Goal: Find specific page/section: Find specific page/section

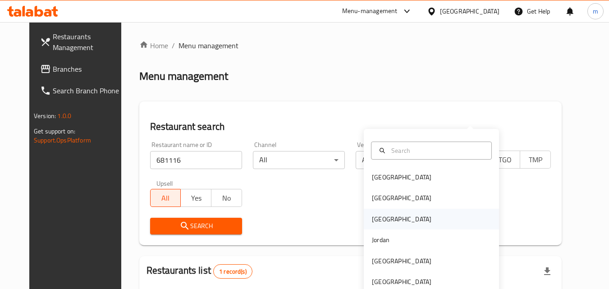
scroll to position [105, 0]
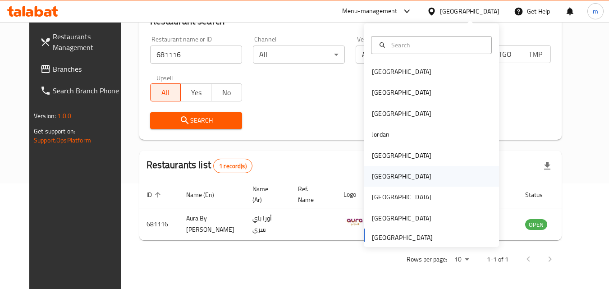
click at [390, 171] on div "[GEOGRAPHIC_DATA]" at bounding box center [431, 176] width 135 height 21
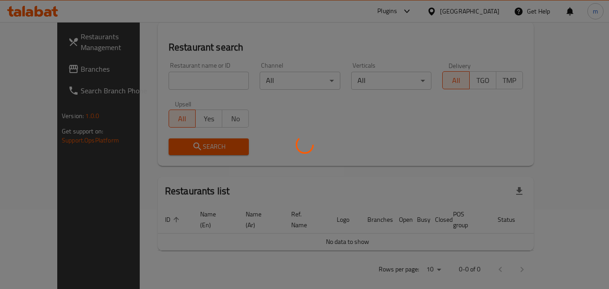
scroll to position [105, 0]
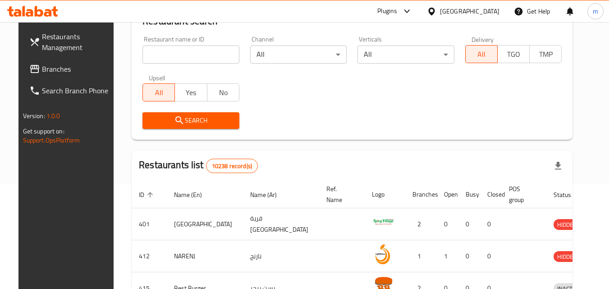
click at [59, 69] on span "Branches" at bounding box center [77, 69] width 71 height 11
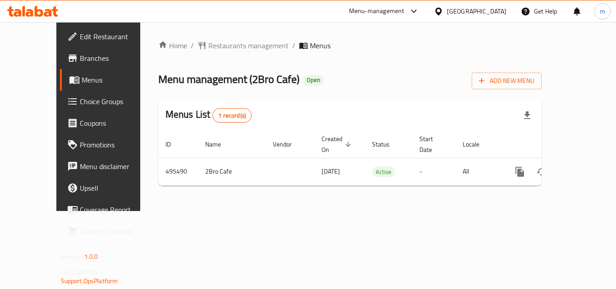
click at [193, 54] on div "Home / Restaurants management / Menus Menu management ( 2Bro Cafe ) Open Add Ne…" at bounding box center [350, 116] width 384 height 153
click at [208, 46] on span "Restaurants management" at bounding box center [248, 45] width 80 height 11
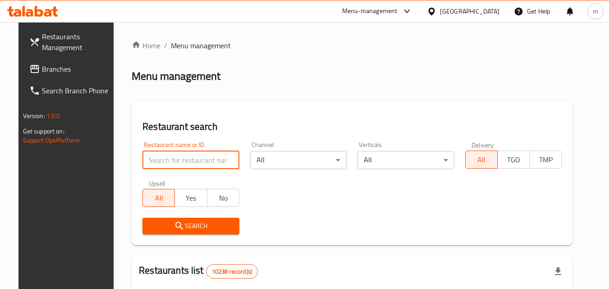
click at [186, 163] on input "search" at bounding box center [190, 160] width 97 height 18
paste input "634312"
type input "634312"
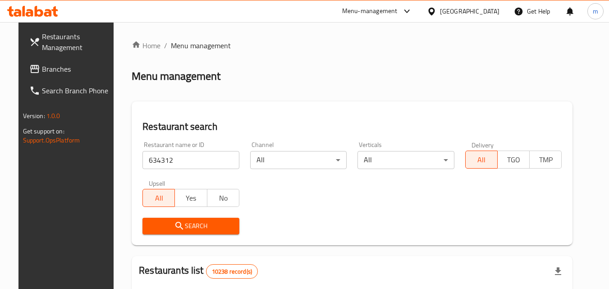
click at [175, 225] on icon "submit" at bounding box center [179, 225] width 11 height 11
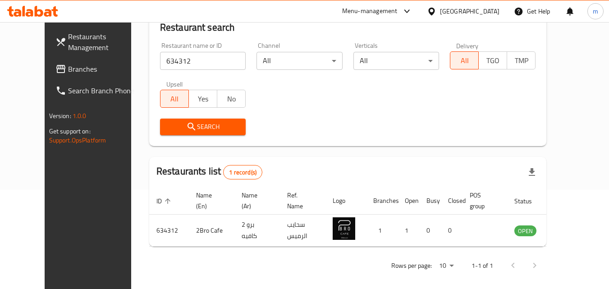
scroll to position [105, 0]
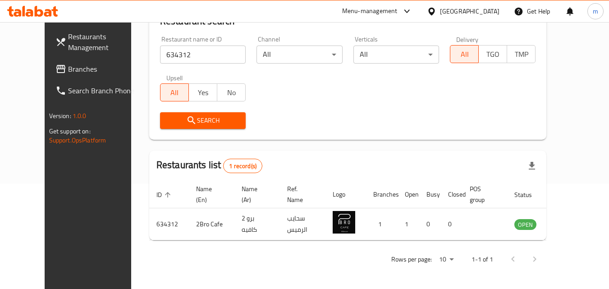
click at [435, 10] on icon at bounding box center [431, 11] width 6 height 8
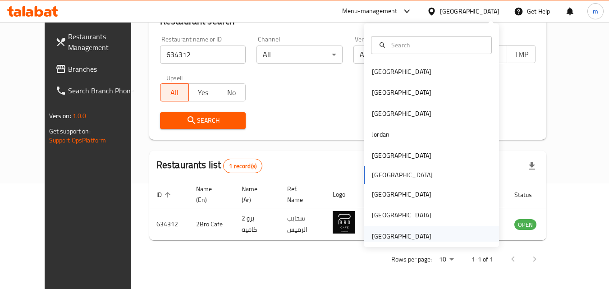
click at [431, 234] on div "[GEOGRAPHIC_DATA]" at bounding box center [402, 236] width 74 height 21
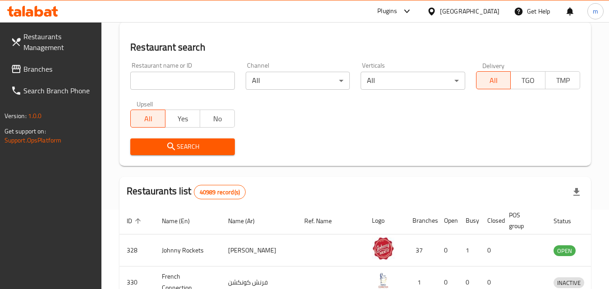
scroll to position [105, 0]
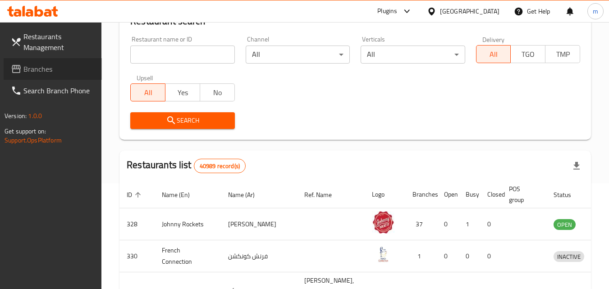
click at [40, 68] on span "Branches" at bounding box center [58, 69] width 71 height 11
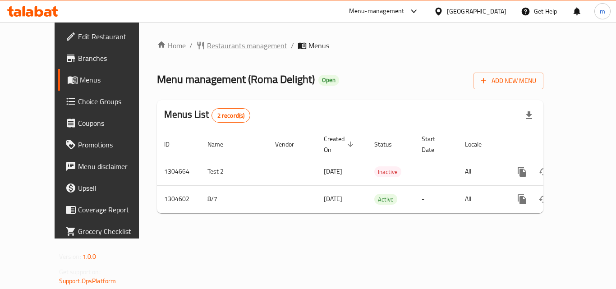
click at [220, 49] on span "Restaurants management" at bounding box center [247, 45] width 80 height 11
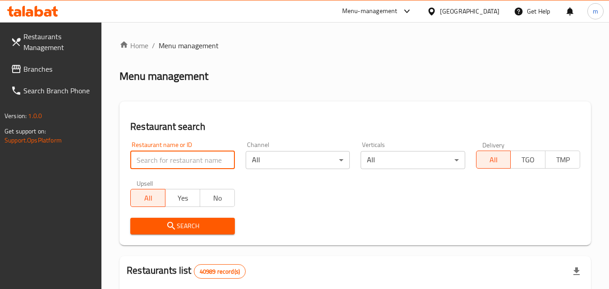
click at [172, 168] on input "search" at bounding box center [182, 160] width 104 height 18
paste input "703331"
type input "703331"
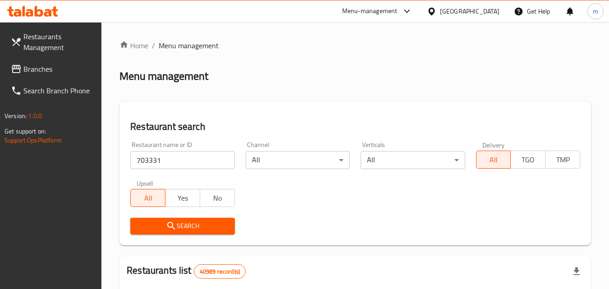
click at [166, 221] on icon "submit" at bounding box center [171, 225] width 11 height 11
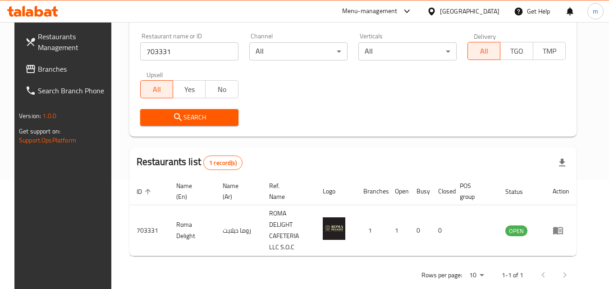
scroll to position [113, 0]
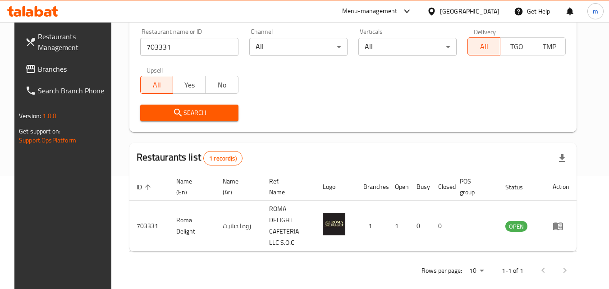
click at [52, 74] on link "Branches" at bounding box center [67, 69] width 98 height 22
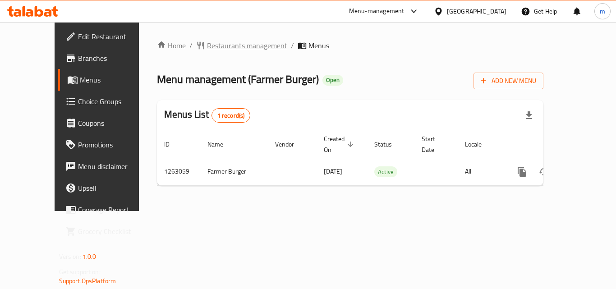
click at [221, 44] on span "Restaurants management" at bounding box center [247, 45] width 80 height 11
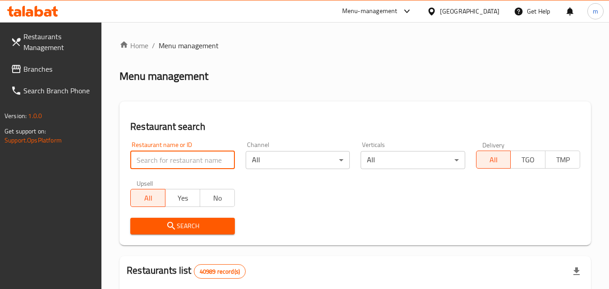
click at [197, 163] on input "search" at bounding box center [182, 160] width 104 height 18
paste input "685824"
type input "685824"
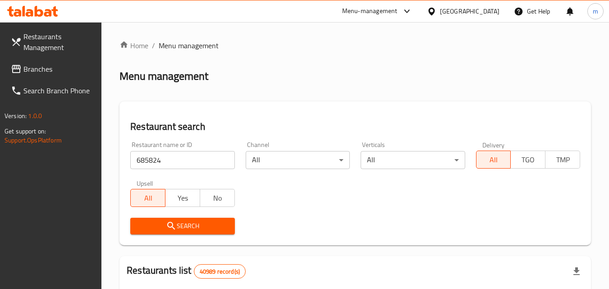
click at [188, 227] on span "Search" at bounding box center [183, 225] width 90 height 11
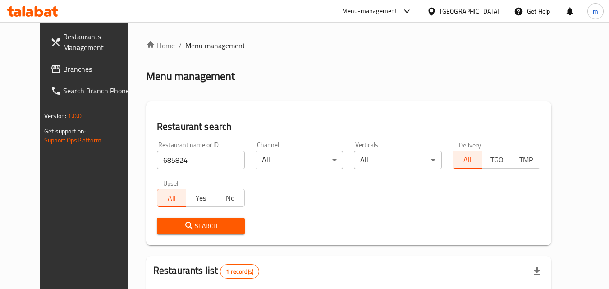
click at [446, 10] on div "[GEOGRAPHIC_DATA]" at bounding box center [470, 11] width 60 height 10
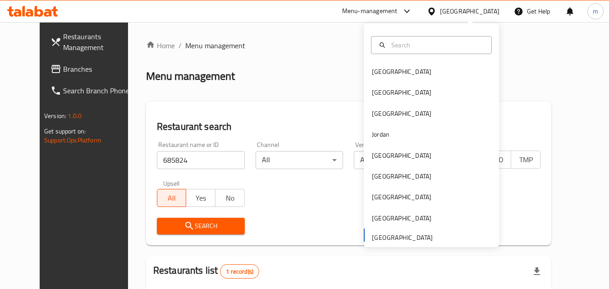
click at [63, 71] on span "Branches" at bounding box center [98, 69] width 71 height 11
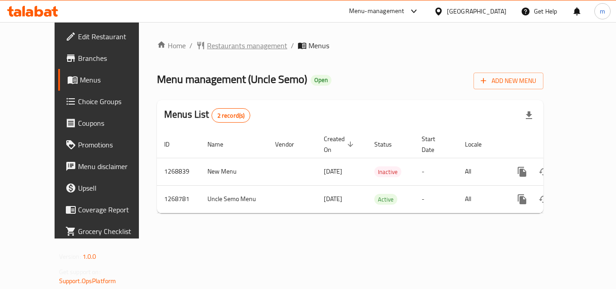
click at [234, 42] on span "Restaurants management" at bounding box center [247, 45] width 80 height 11
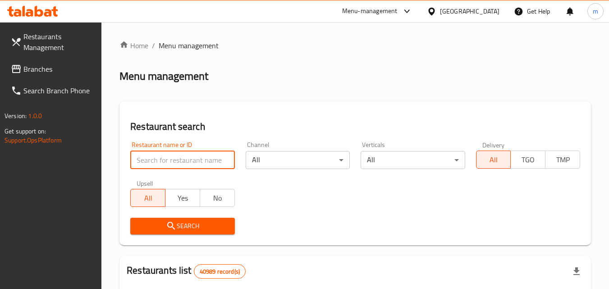
click at [191, 156] on input "search" at bounding box center [182, 160] width 104 height 18
paste input "687935/"
type input "687935"
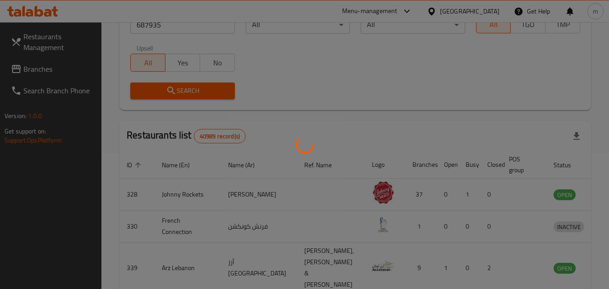
scroll to position [105, 0]
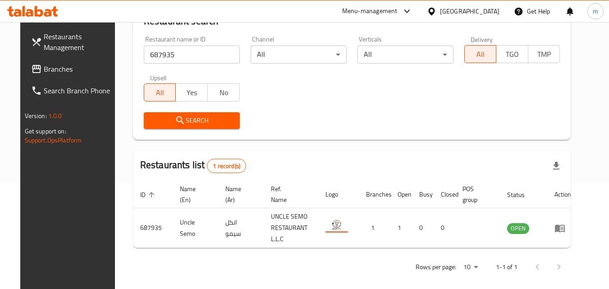
click at [57, 68] on span "Branches" at bounding box center [79, 69] width 71 height 11
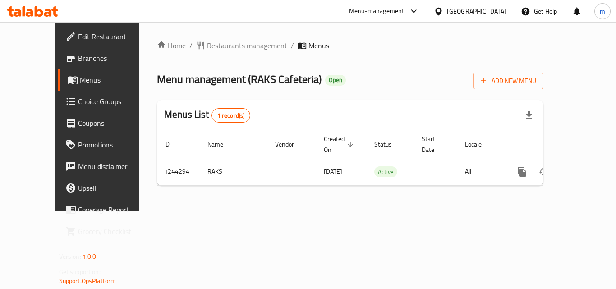
click at [242, 46] on span "Restaurants management" at bounding box center [247, 45] width 80 height 11
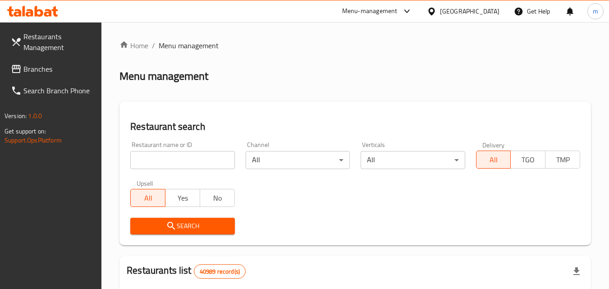
click at [185, 163] on input "search" at bounding box center [182, 160] width 104 height 18
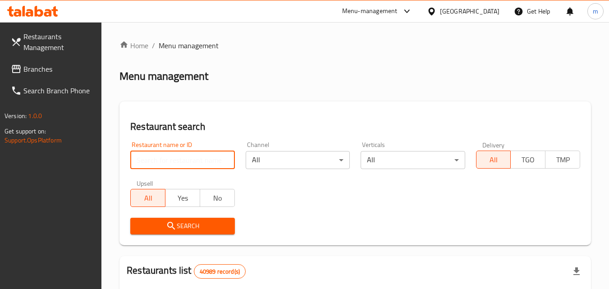
paste input "681979"
type input "681979"
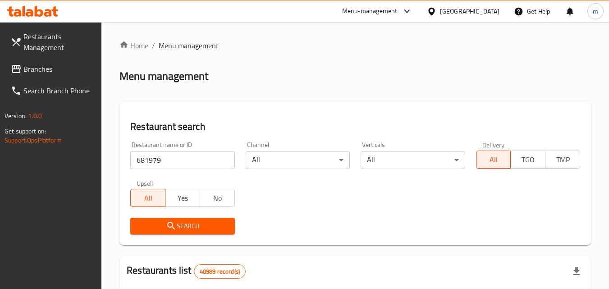
click at [204, 227] on span "Search" at bounding box center [183, 225] width 90 height 11
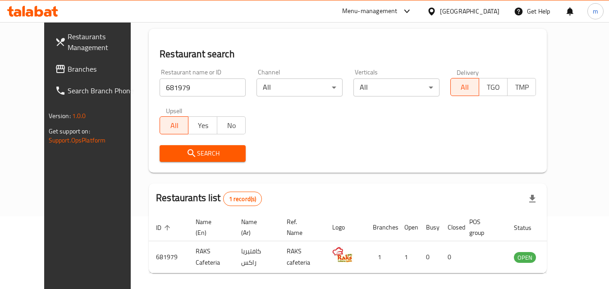
scroll to position [105, 0]
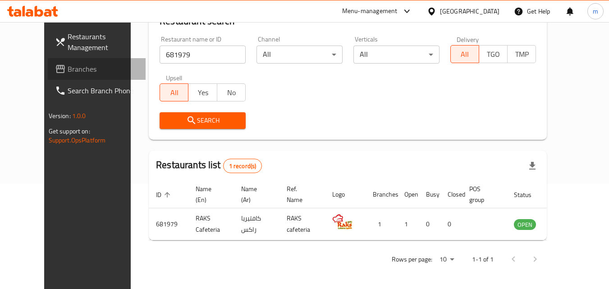
click at [48, 77] on link "Branches" at bounding box center [97, 69] width 98 height 22
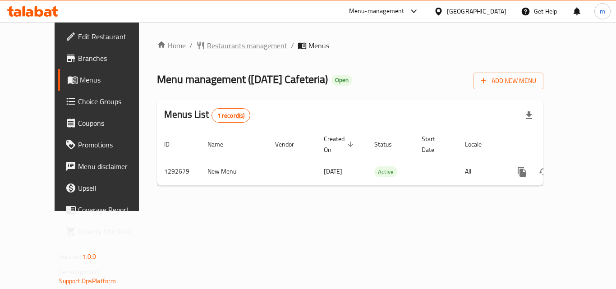
click at [214, 42] on span "Restaurants management" at bounding box center [247, 45] width 80 height 11
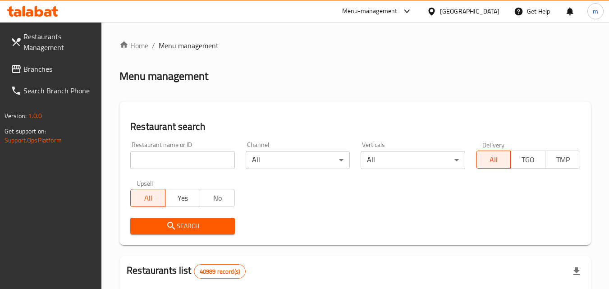
click at [166, 162] on input "search" at bounding box center [182, 160] width 104 height 18
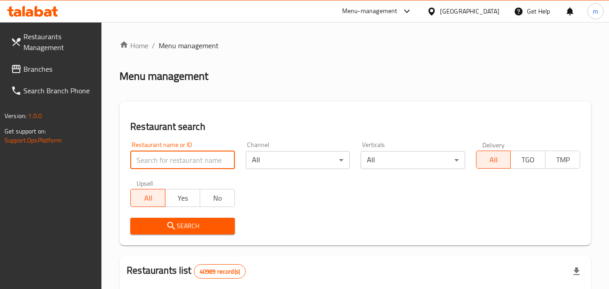
paste input "699190"
type input "699190"
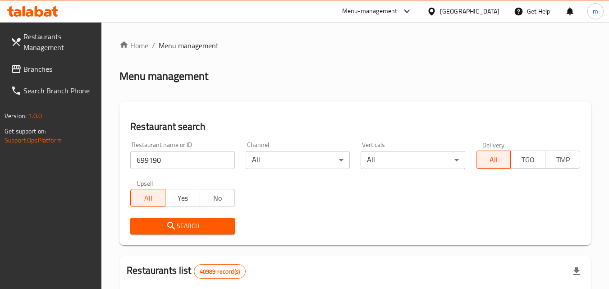
click at [170, 227] on icon "submit" at bounding box center [171, 225] width 11 height 11
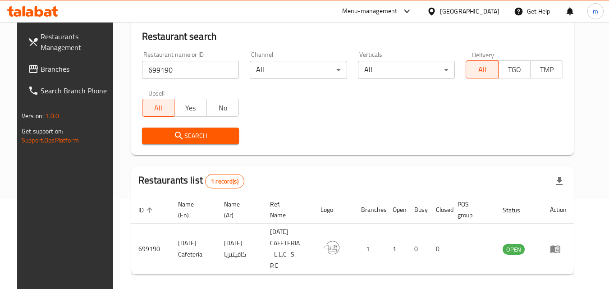
scroll to position [113, 0]
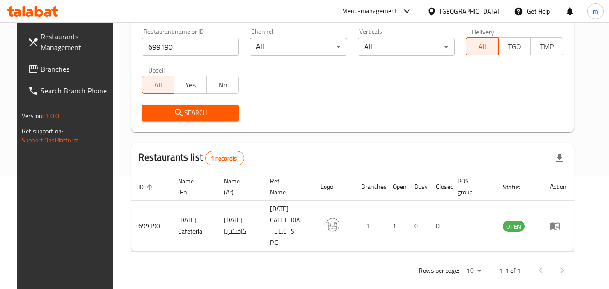
click at [46, 67] on span "Branches" at bounding box center [76, 69] width 71 height 11
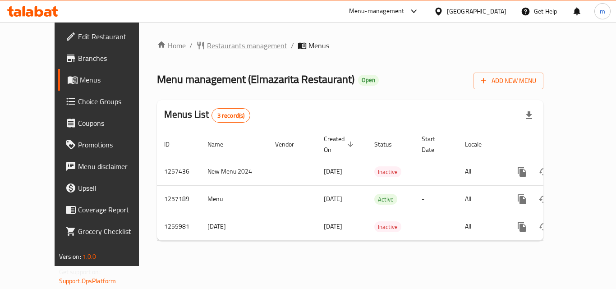
click at [207, 50] on span "Restaurants management" at bounding box center [247, 45] width 80 height 11
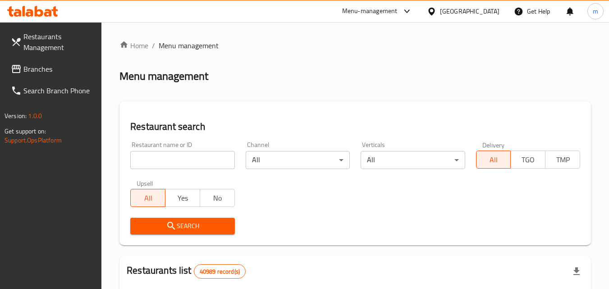
click at [174, 162] on input "search" at bounding box center [182, 160] width 104 height 18
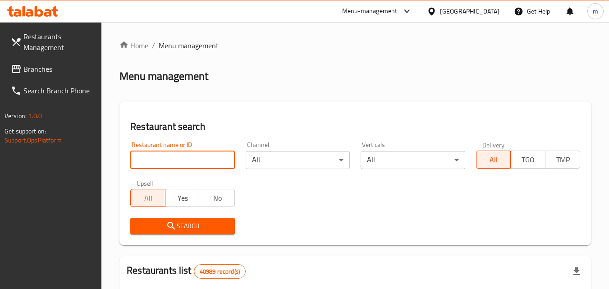
paste input "665407"
type input "665407"
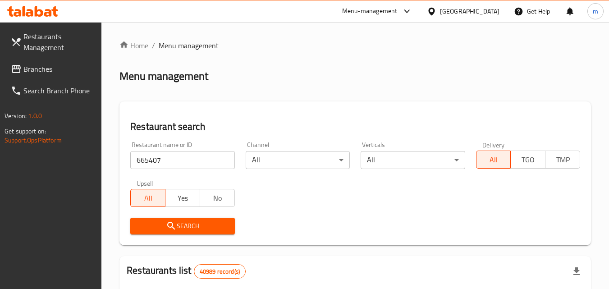
click at [169, 226] on icon "submit" at bounding box center [171, 225] width 11 height 11
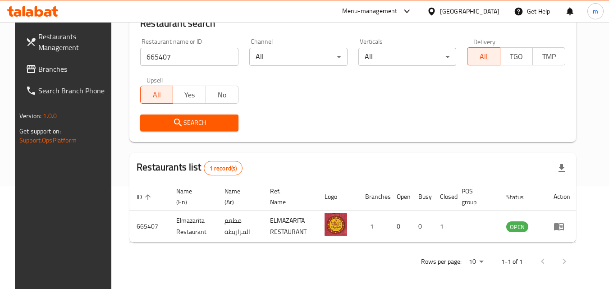
scroll to position [105, 0]
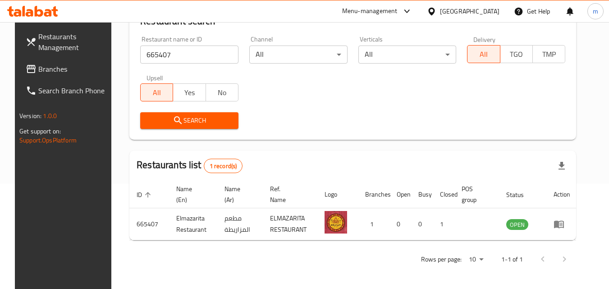
click at [481, 9] on div "[GEOGRAPHIC_DATA]" at bounding box center [470, 11] width 60 height 10
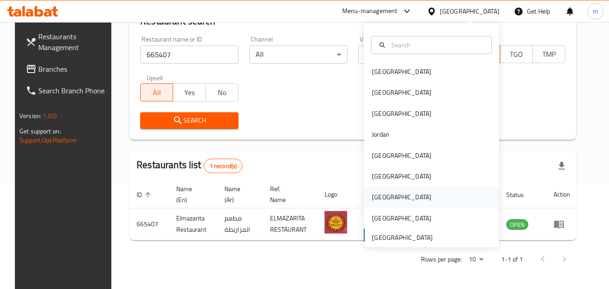
click at [376, 196] on div "[GEOGRAPHIC_DATA]" at bounding box center [402, 197] width 60 height 10
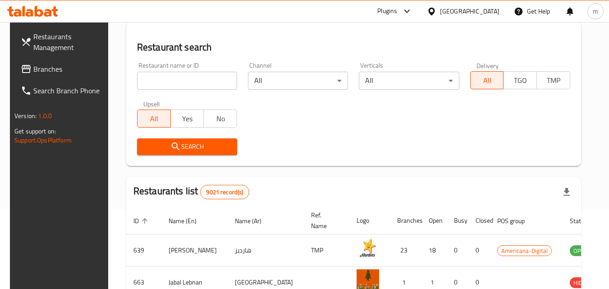
scroll to position [105, 0]
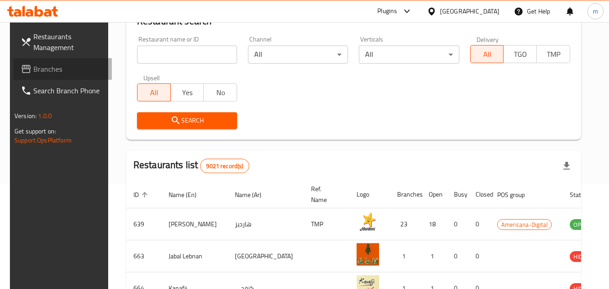
click at [37, 69] on span "Branches" at bounding box center [68, 69] width 71 height 11
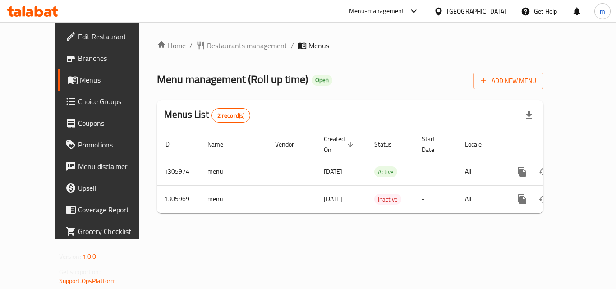
click at [207, 51] on span "Restaurants management" at bounding box center [247, 45] width 80 height 11
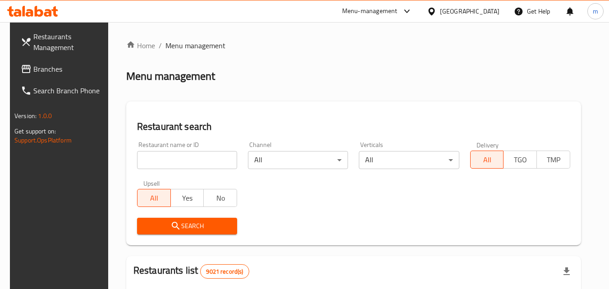
click at [182, 158] on input "search" at bounding box center [187, 160] width 100 height 18
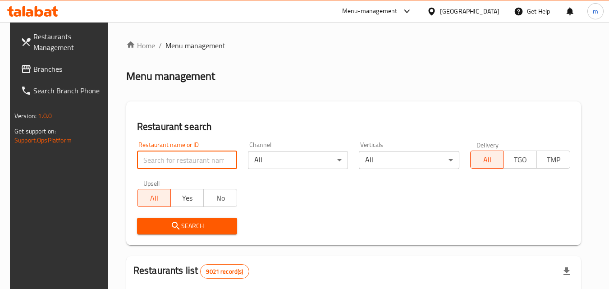
paste input "703924"
type input "703924"
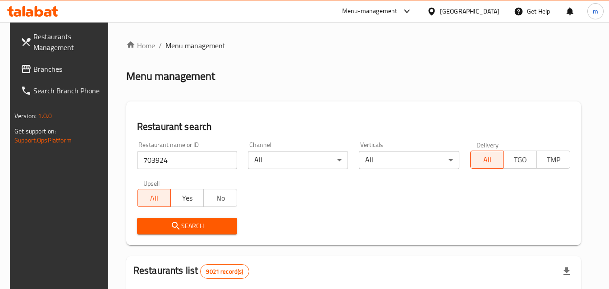
click at [170, 223] on icon "submit" at bounding box center [175, 225] width 11 height 11
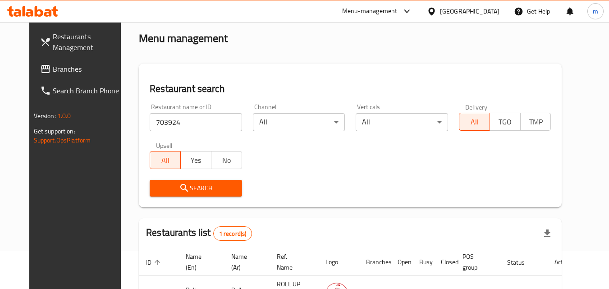
scroll to position [105, 0]
